Goal: Information Seeking & Learning: Learn about a topic

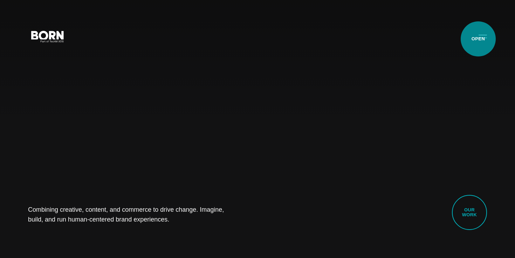
click at [478, 39] on button "Primary Menu" at bounding box center [483, 36] width 17 height 15
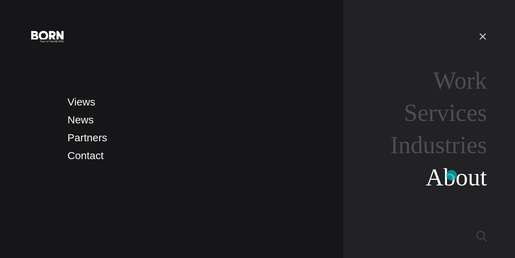
click at [452, 175] on link "About" at bounding box center [456, 177] width 61 height 27
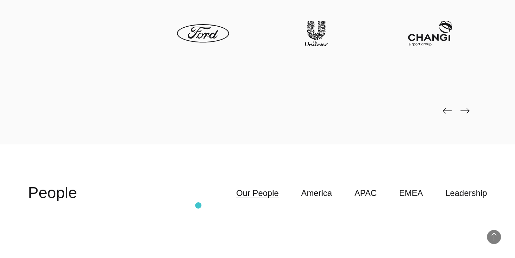
scroll to position [1679, 0]
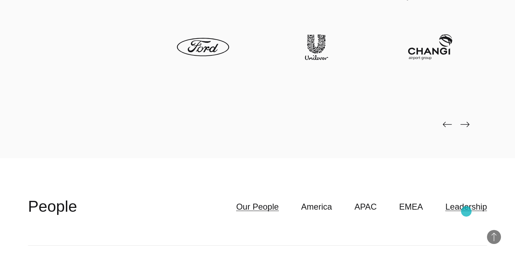
click at [466, 211] on link "Leadership" at bounding box center [466, 206] width 42 height 13
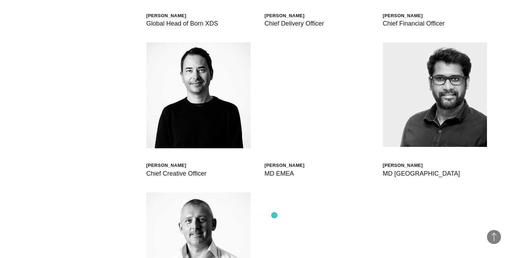
scroll to position [2062, 0]
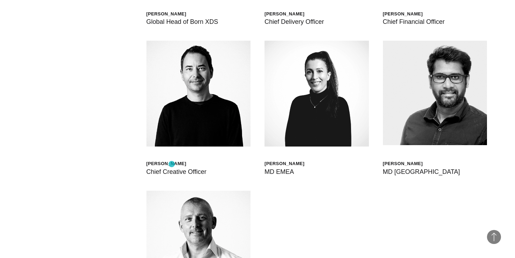
click at [172, 164] on div "[PERSON_NAME]" at bounding box center [176, 164] width 60 height 6
click at [161, 175] on div "Chief Creative Officer" at bounding box center [176, 172] width 60 height 10
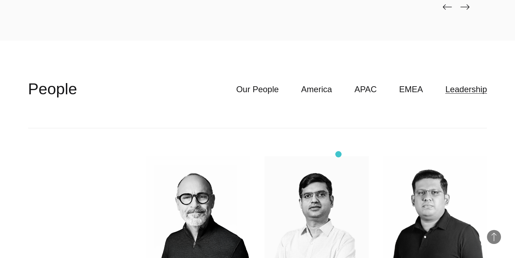
scroll to position [1800, 0]
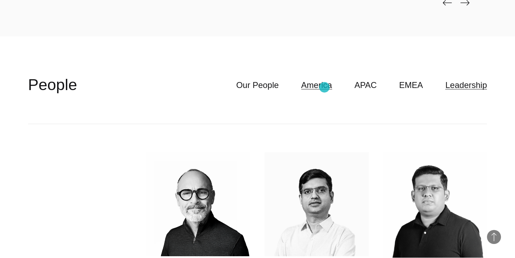
click at [325, 87] on link "America" at bounding box center [316, 85] width 31 height 13
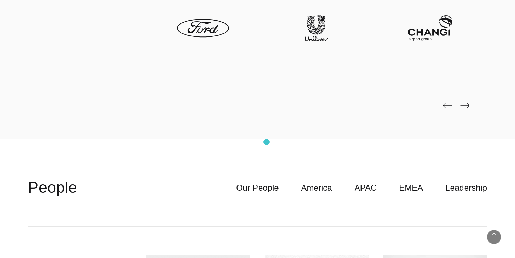
scroll to position [1697, 0]
click at [372, 192] on link "APAC" at bounding box center [366, 188] width 22 height 13
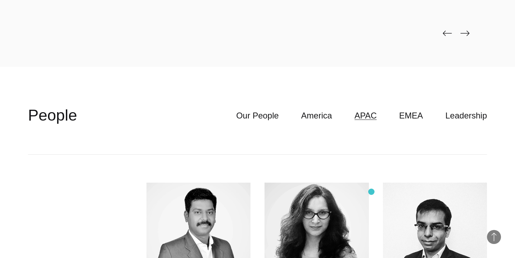
scroll to position [1747, 0]
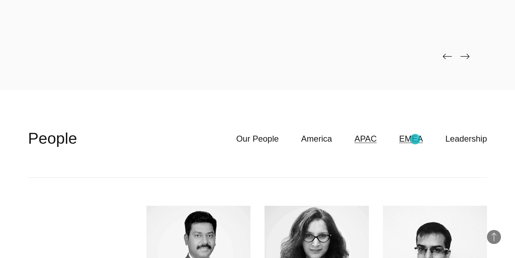
click at [415, 139] on link "EMEA" at bounding box center [411, 138] width 24 height 13
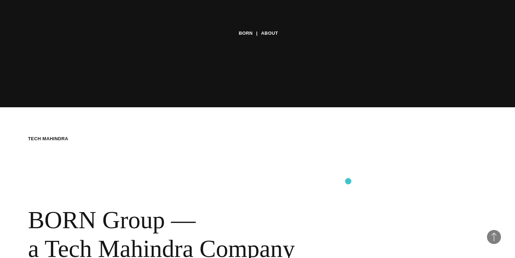
scroll to position [0, 0]
